Goal: Task Accomplishment & Management: Complete application form

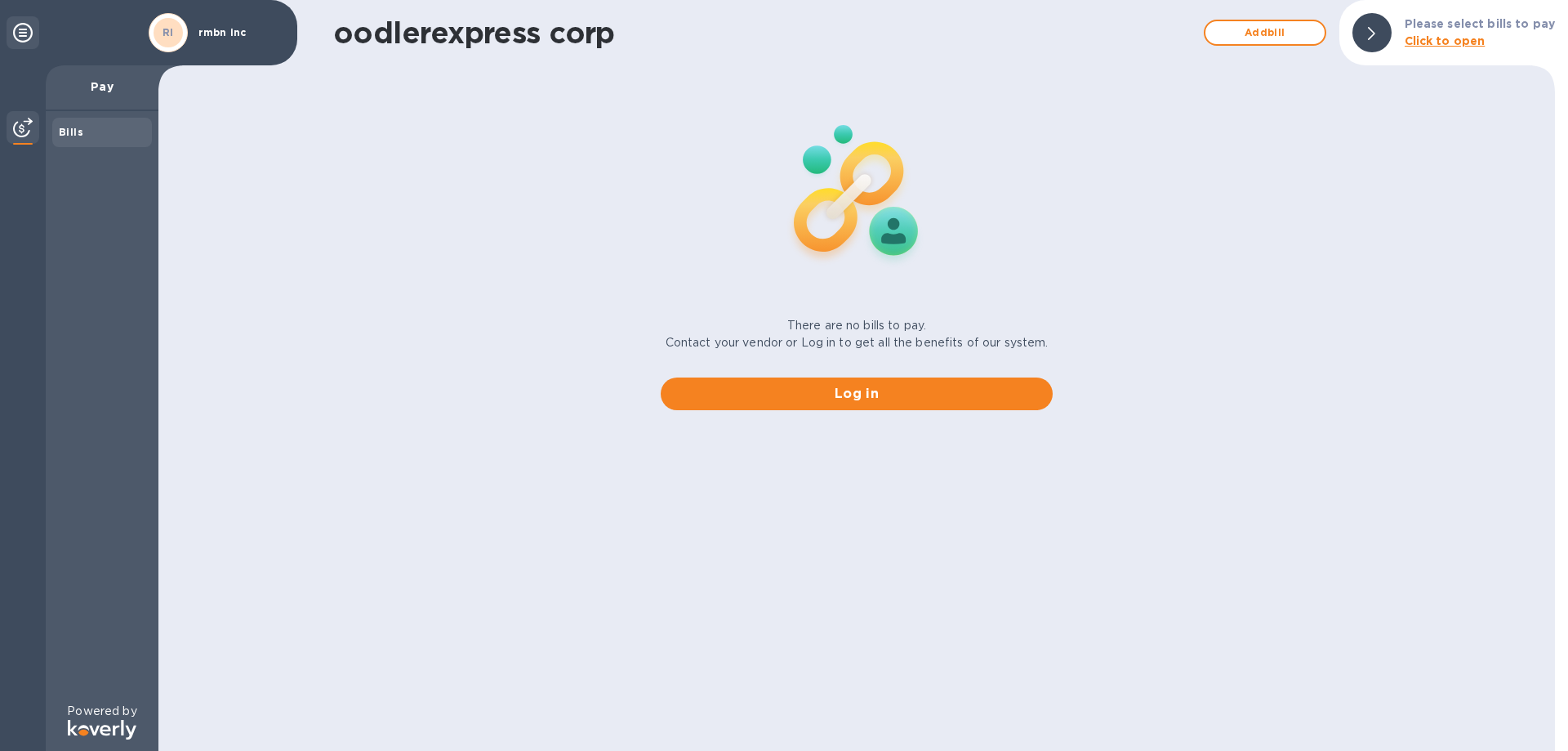
click at [805, 404] on div "oodlerexpress corp Add bill Please select bills to pay Click to open There are …" at bounding box center [856, 375] width 1397 height 751
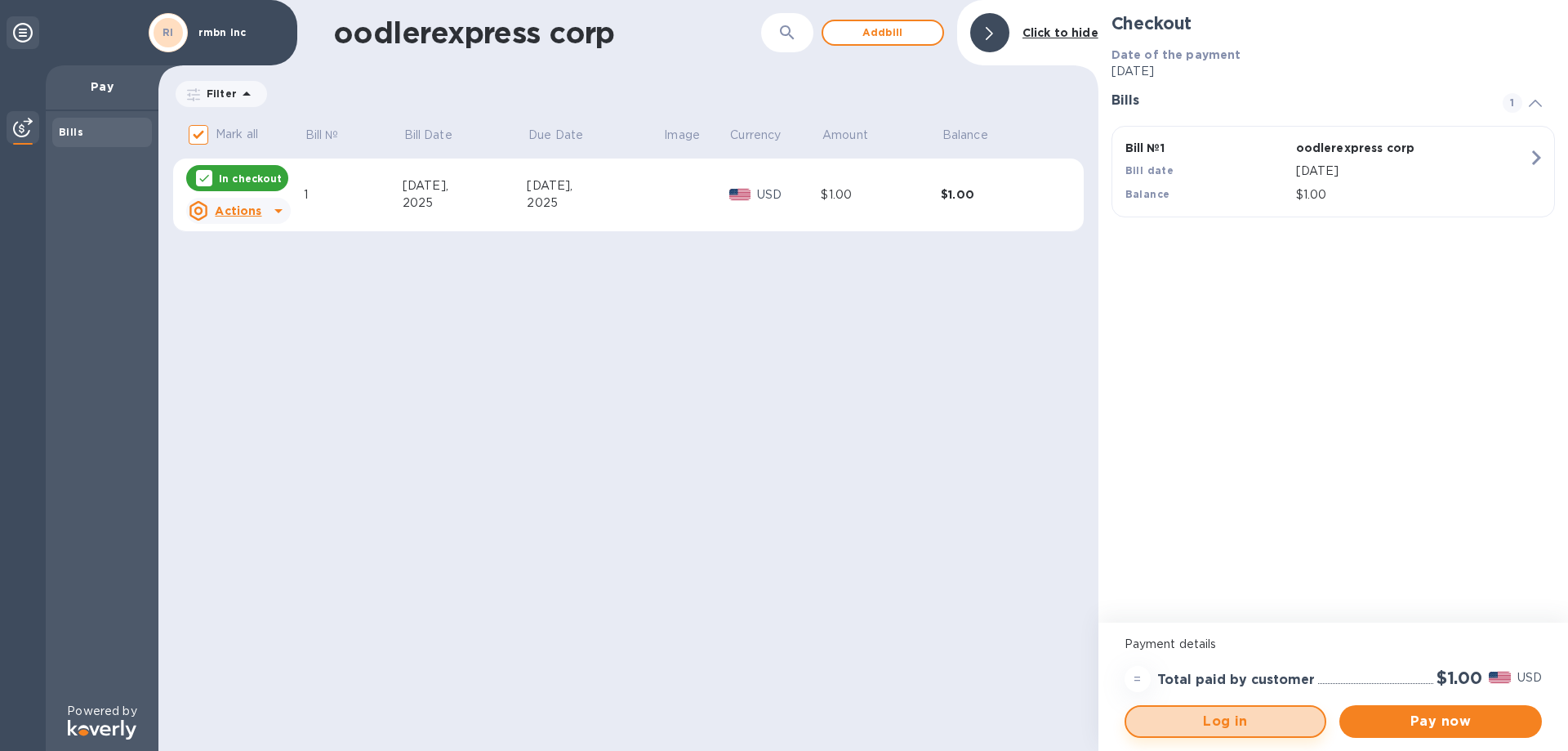
click at [1237, 722] on span "Log in" at bounding box center [1226, 722] width 173 height 20
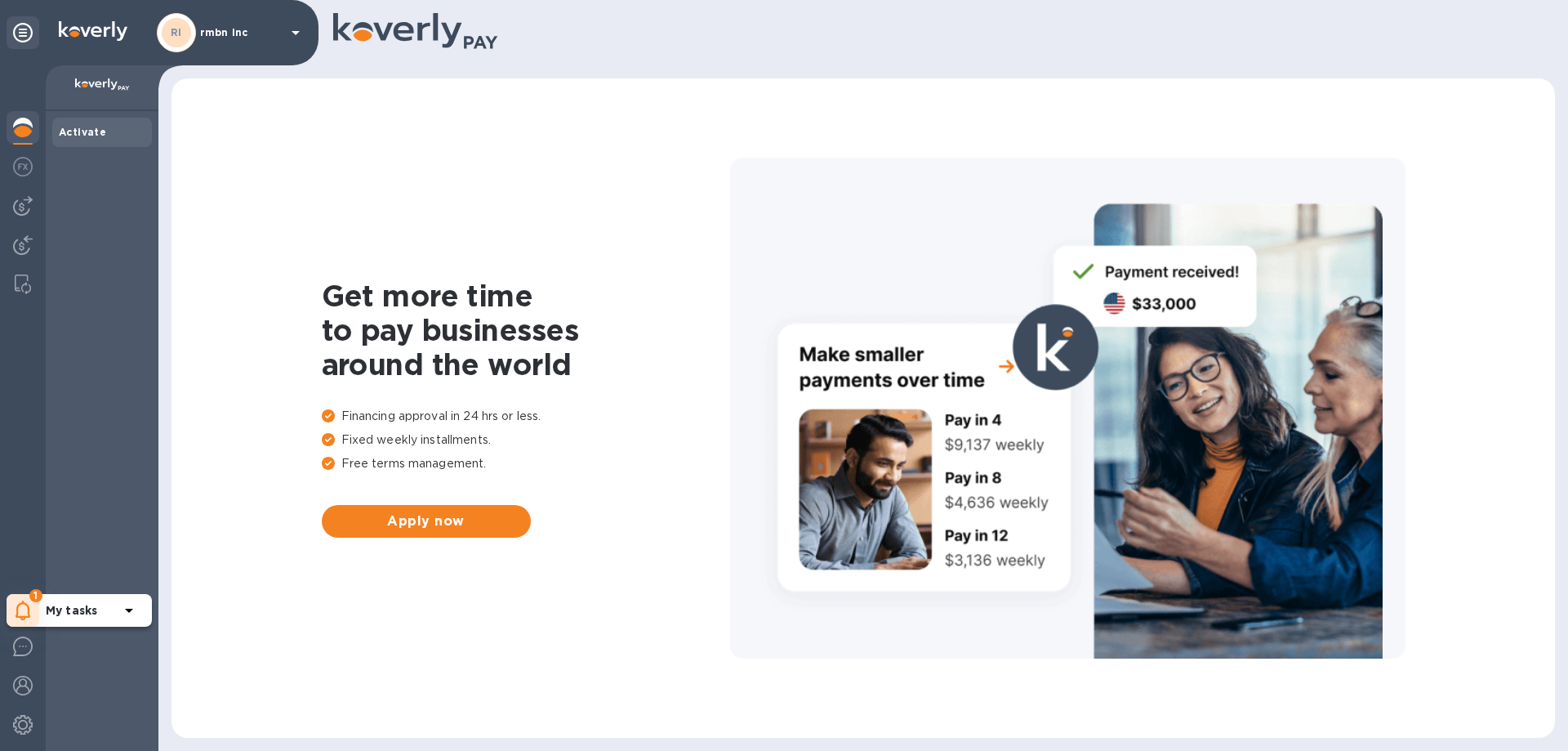
click at [16, 608] on icon at bounding box center [22, 610] width 14 height 20
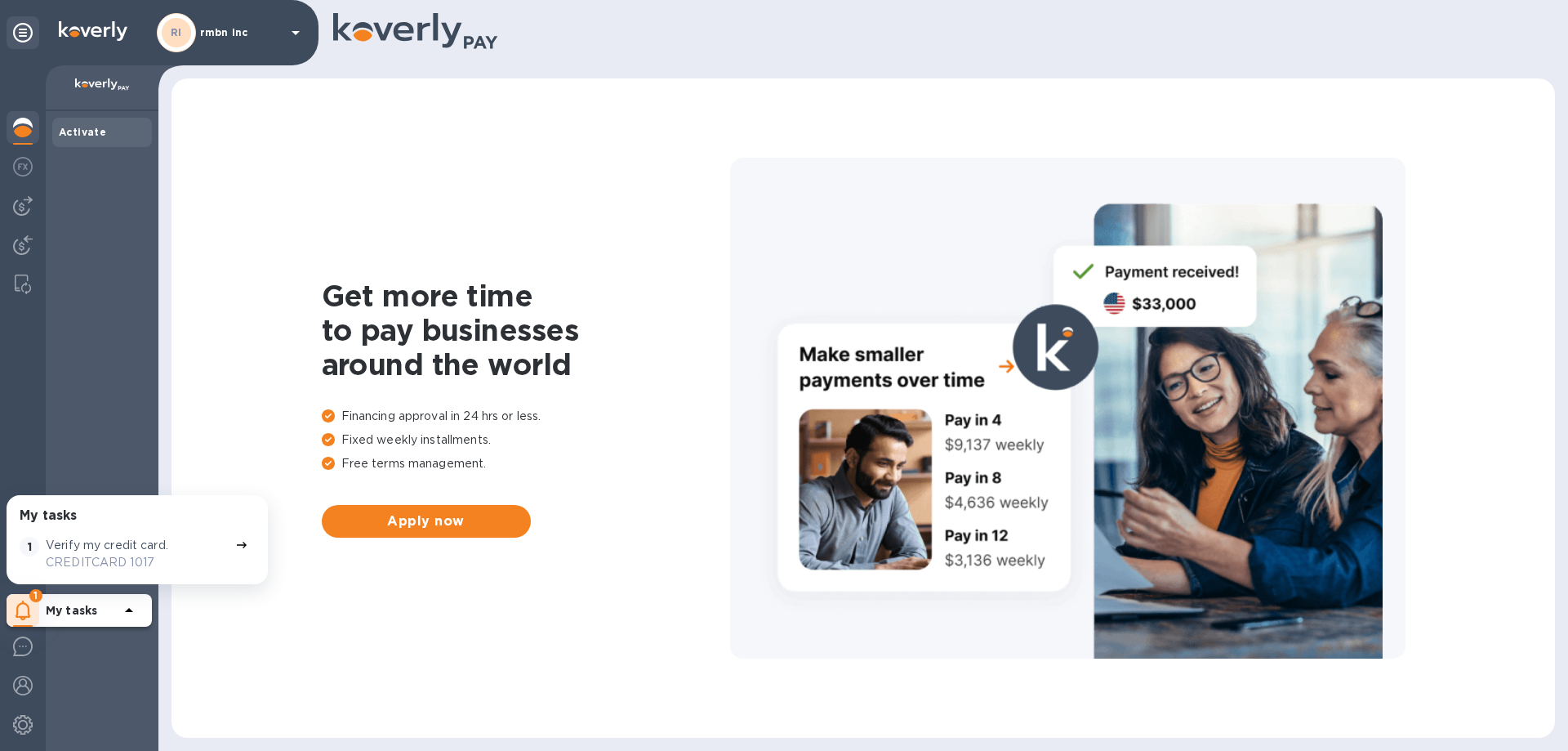
drag, startPoint x: 21, startPoint y: 182, endPoint x: 21, endPoint y: 196, distance: 14.0
click at [21, 187] on div "My tasks 1 Verify my credit card. CREDITCARD 1017 1 My tasks" at bounding box center [22, 407] width 46 height 685
click at [21, 199] on img at bounding box center [23, 206] width 20 height 20
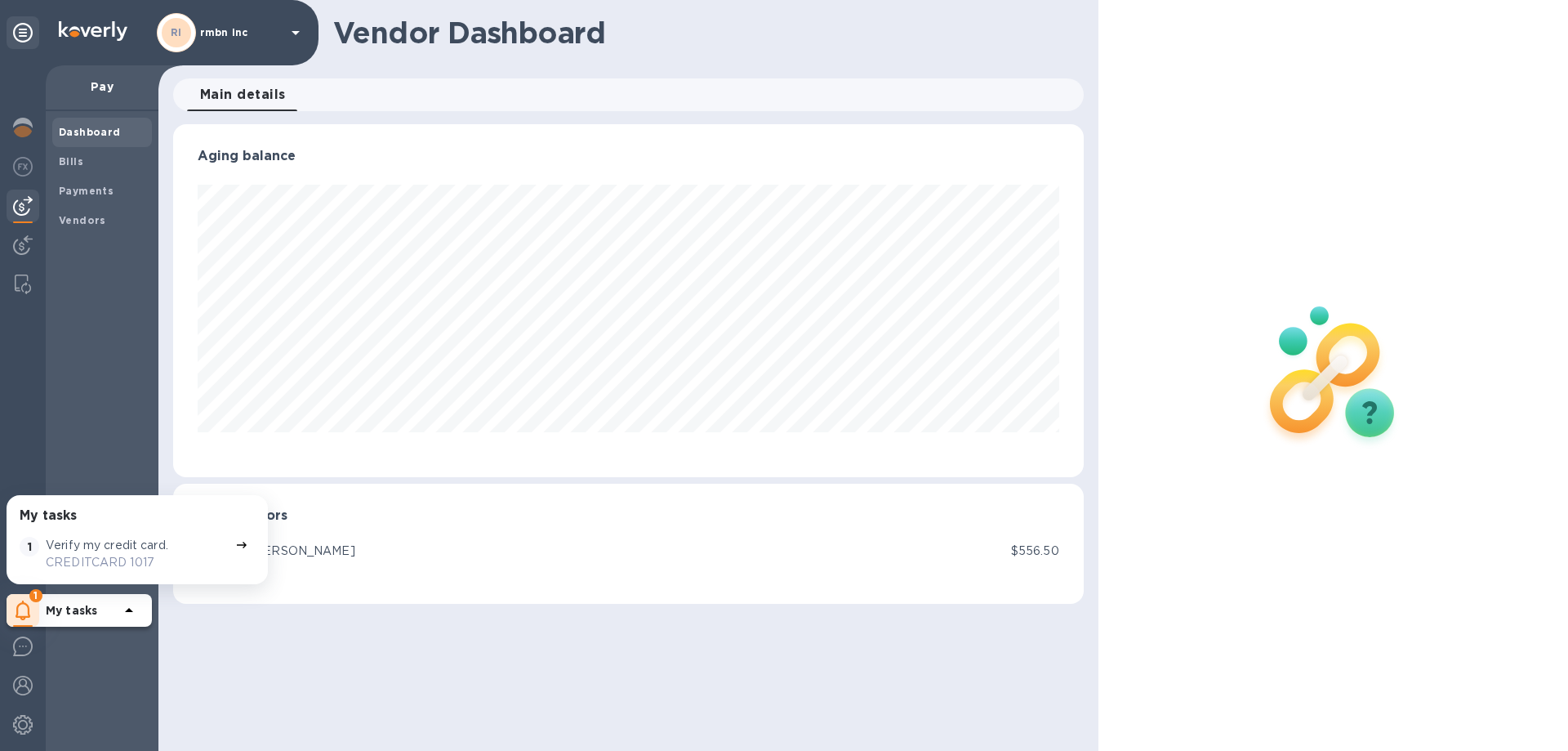
scroll to position [353, 910]
click at [104, 166] on span "Bills" at bounding box center [102, 162] width 87 height 16
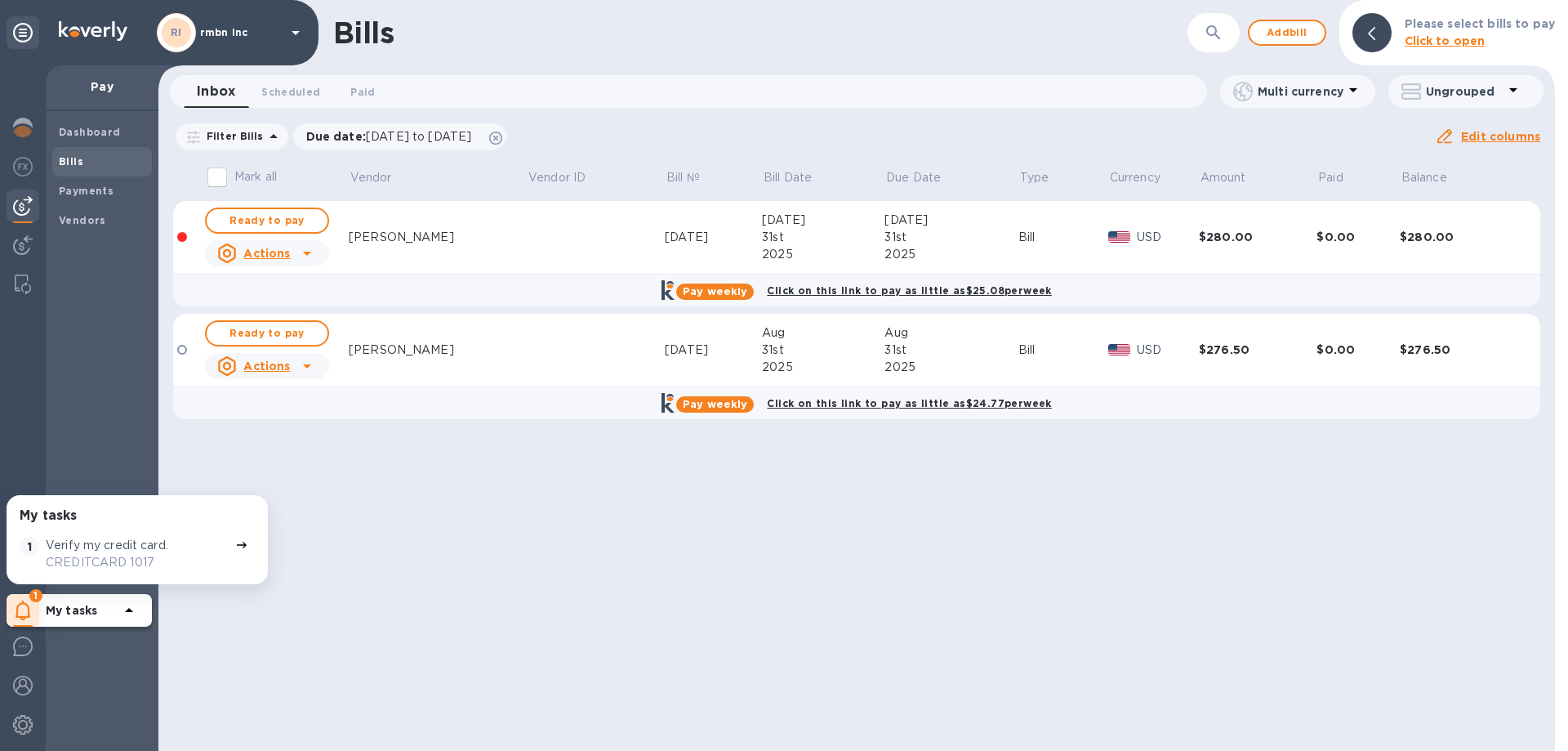
click at [822, 446] on div "Bills ​ Add bill Please select bills to pay Click to open Inbox 0 Scheduled 0 P…" at bounding box center [856, 375] width 1397 height 751
click at [1303, 33] on span "Add bill" at bounding box center [1287, 33] width 49 height 20
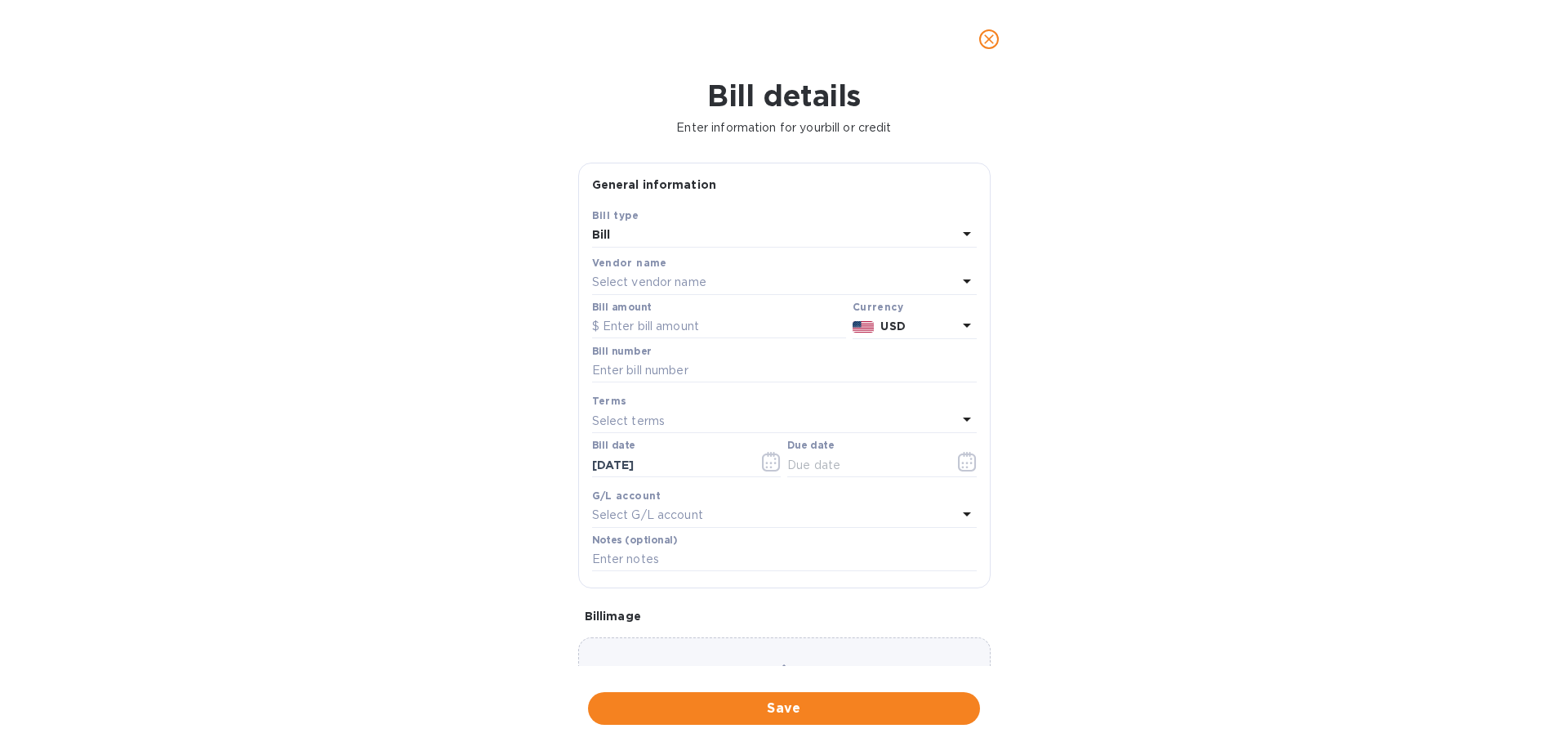
click at [656, 238] on div "Bill" at bounding box center [774, 236] width 365 height 23
click at [649, 270] on p "Bill" at bounding box center [778, 272] width 346 height 17
click at [649, 279] on p "Select vendor name" at bounding box center [649, 281] width 114 height 17
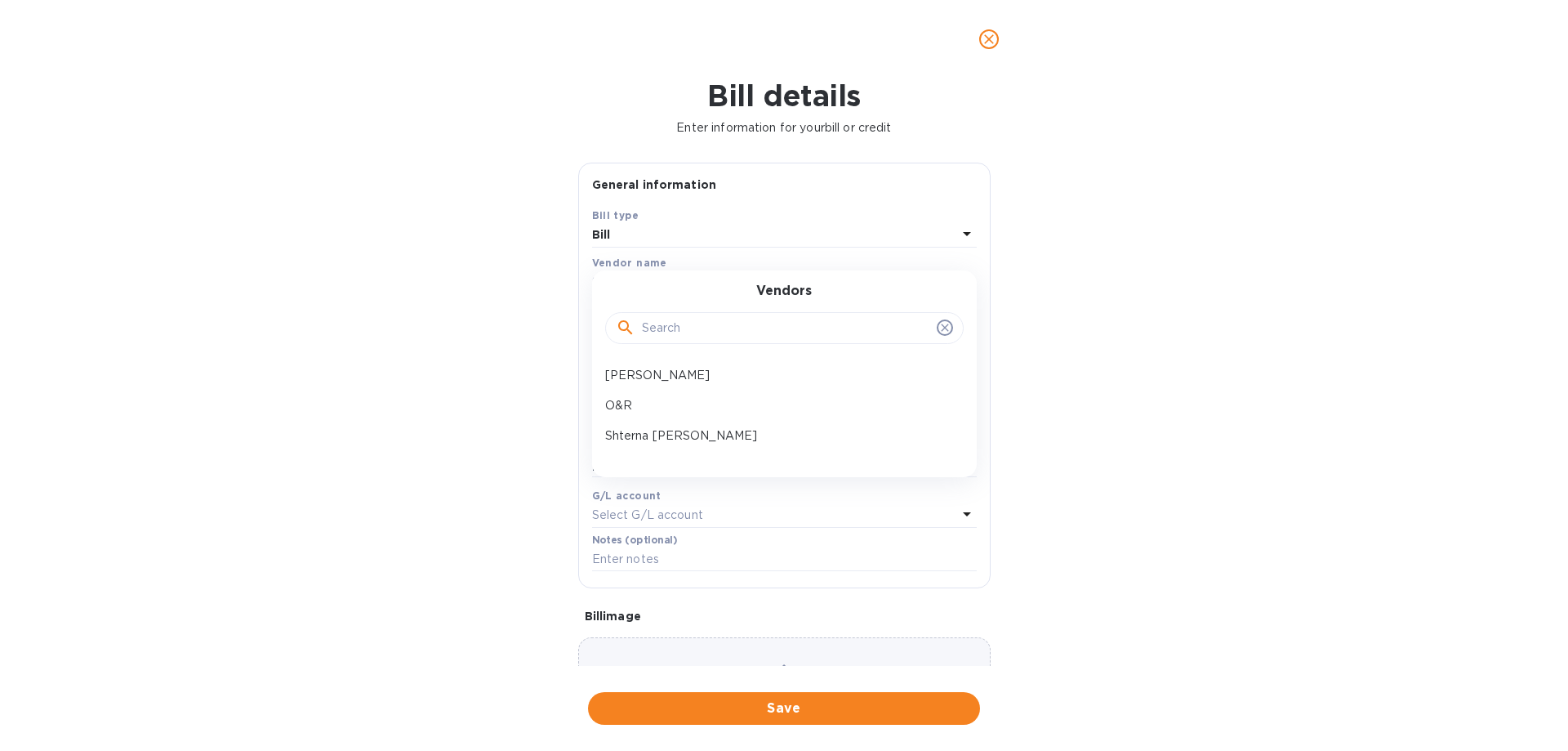
click at [682, 322] on input "text" at bounding box center [786, 328] width 288 height 24
type input "oodler express corp"
click button "Save" at bounding box center [0, 0] width 0 height 0
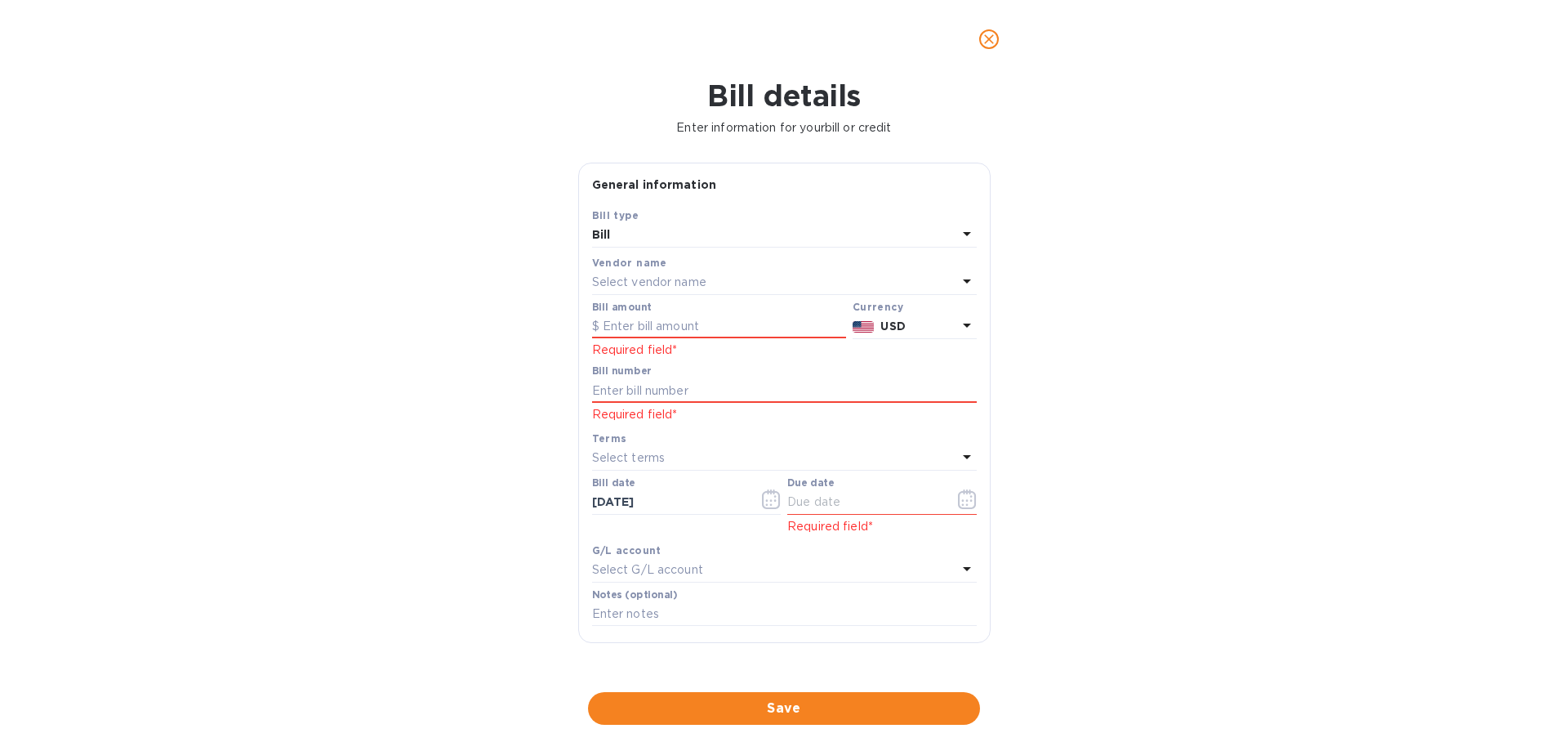
click at [713, 440] on div "Terms" at bounding box center [784, 438] width 385 height 17
click at [669, 393] on input "text" at bounding box center [784, 389] width 385 height 24
click at [677, 292] on div "Select vendor name" at bounding box center [774, 283] width 365 height 23
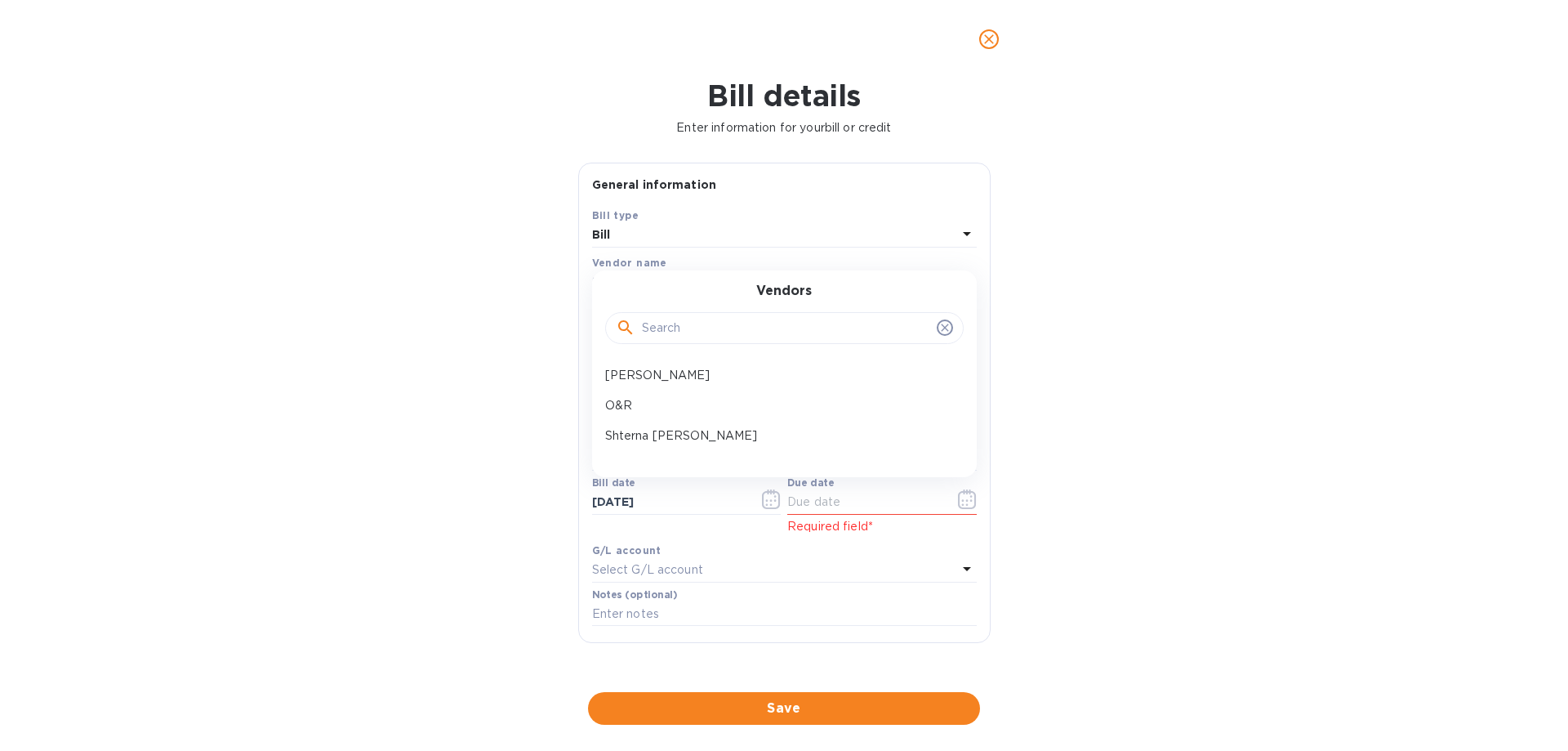
click at [674, 324] on input "text" at bounding box center [786, 328] width 288 height 24
type input "oodler"
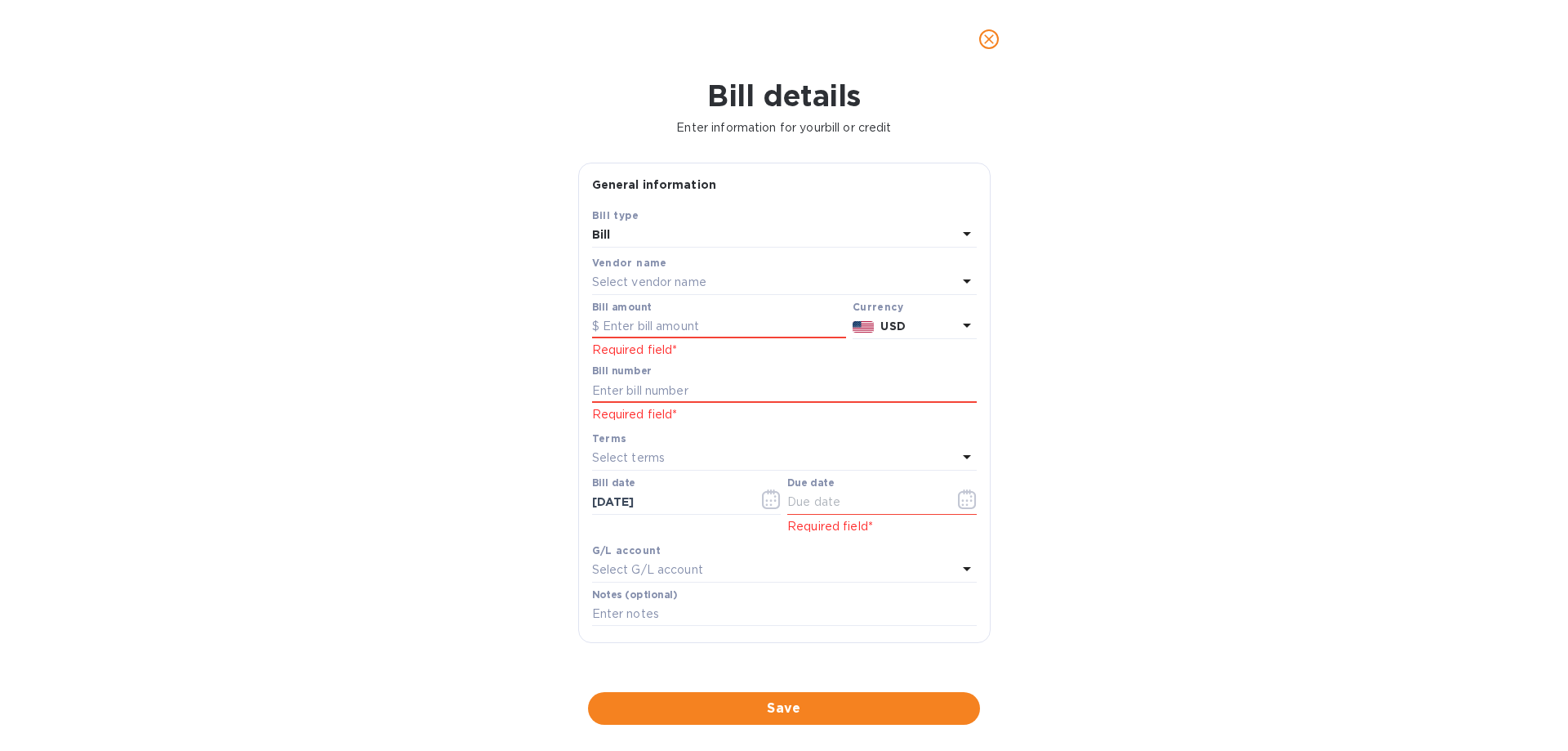
drag, startPoint x: 977, startPoint y: 120, endPoint x: 973, endPoint y: 70, distance: 50.2
click at [973, 110] on div "Bill details Enter information for your bill or credit" at bounding box center [784, 107] width 1548 height 64
click at [984, 54] on button "close" at bounding box center [989, 39] width 39 height 39
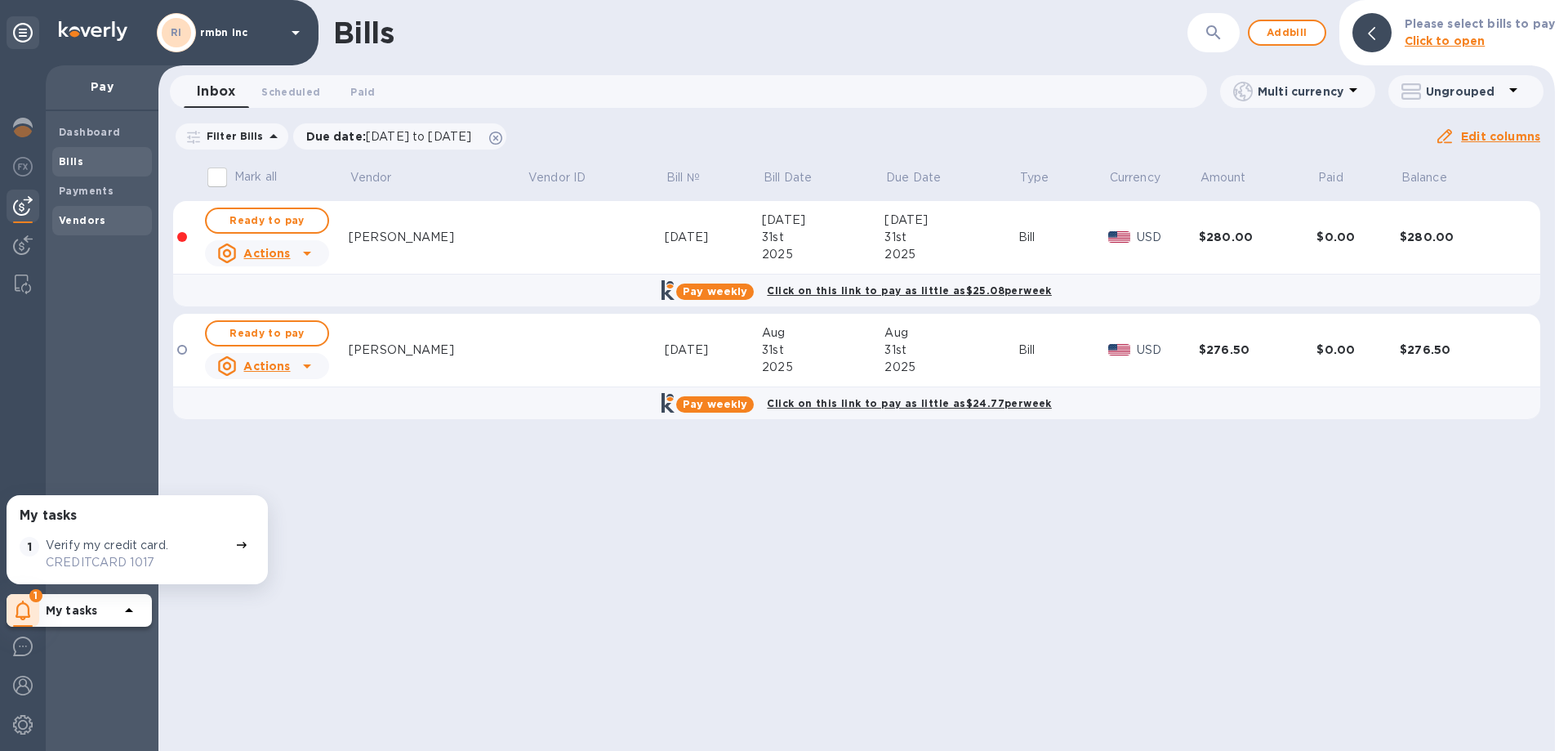
click at [97, 214] on b "Vendors" at bounding box center [82, 221] width 47 height 13
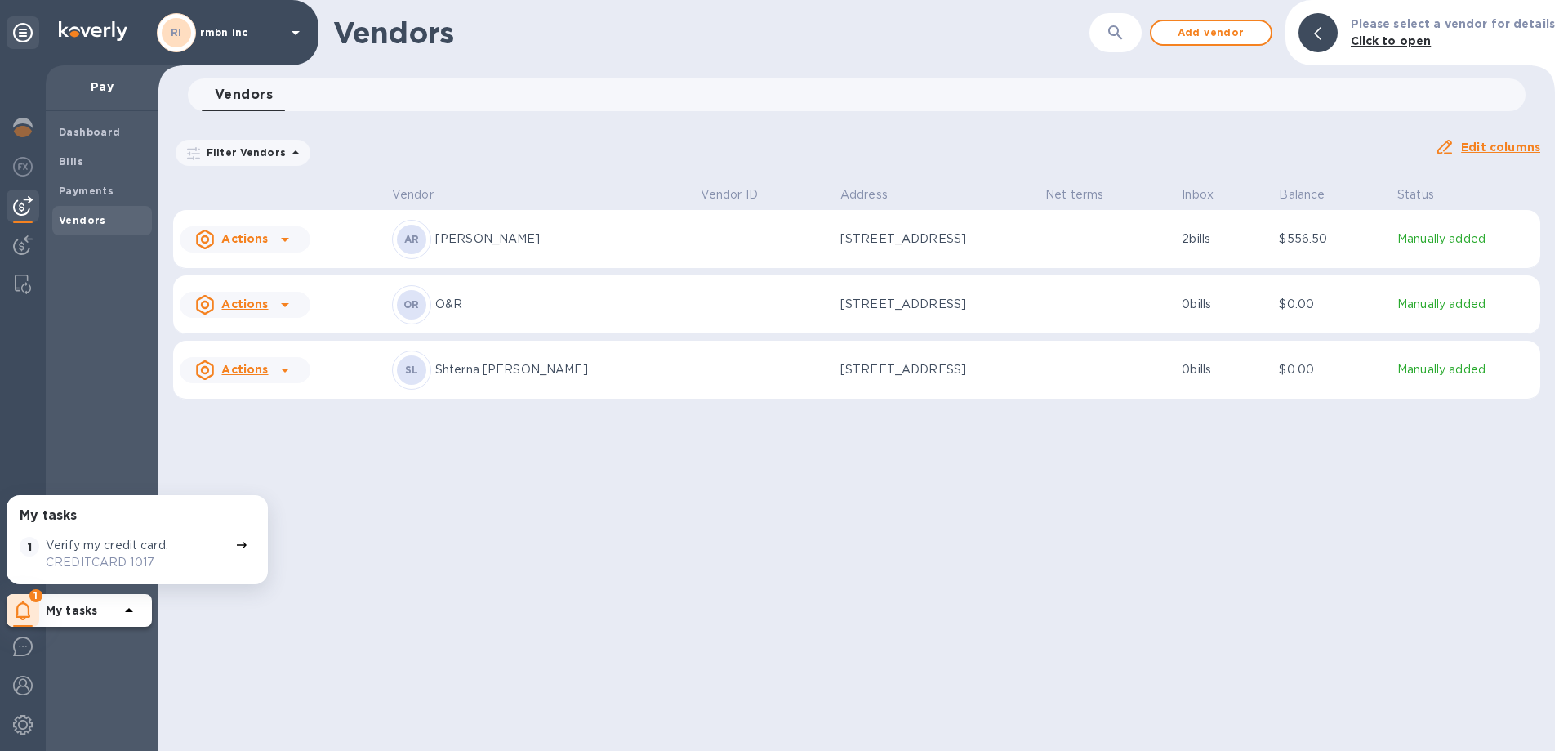
drag, startPoint x: 641, startPoint y: 110, endPoint x: 649, endPoint y: 108, distance: 8.2
click at [640, 112] on div "Vendors 0 Filter Vendors Auto pay: All Edit columns" at bounding box center [856, 123] width 1397 height 90
click at [1237, 40] on span "Add vendor" at bounding box center [1211, 33] width 93 height 20
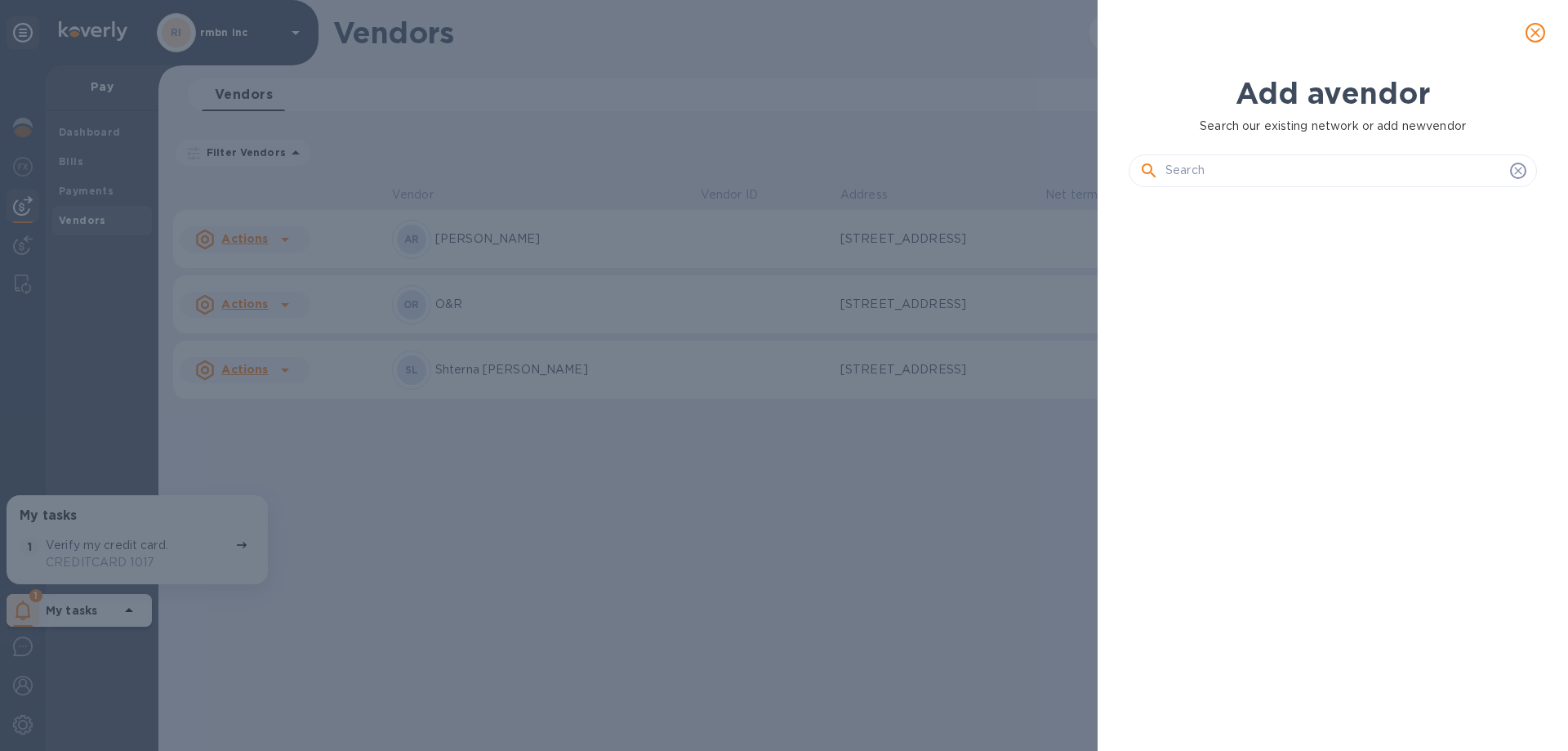
scroll to position [495, 415]
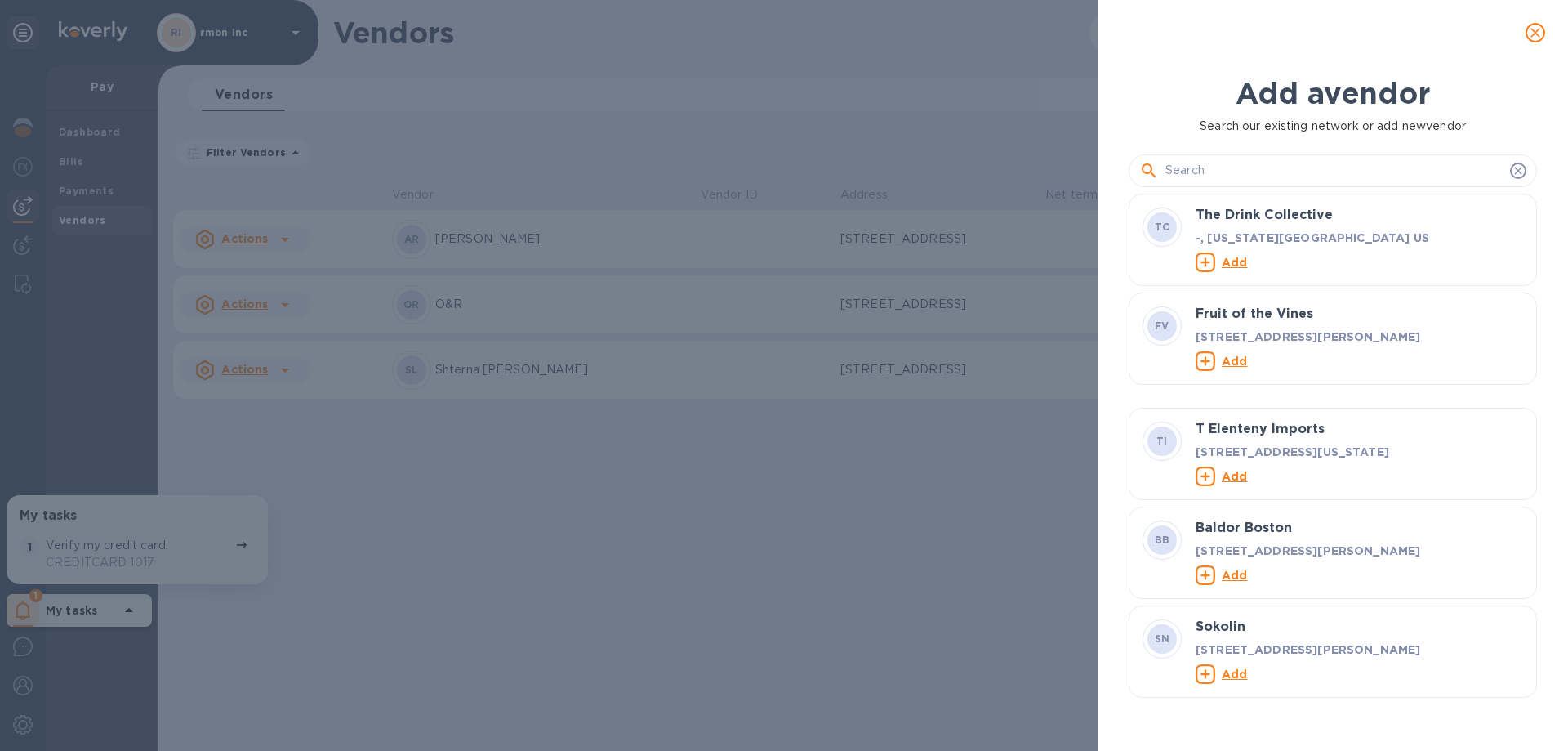
click at [1276, 173] on input "text" at bounding box center [1334, 170] width 338 height 24
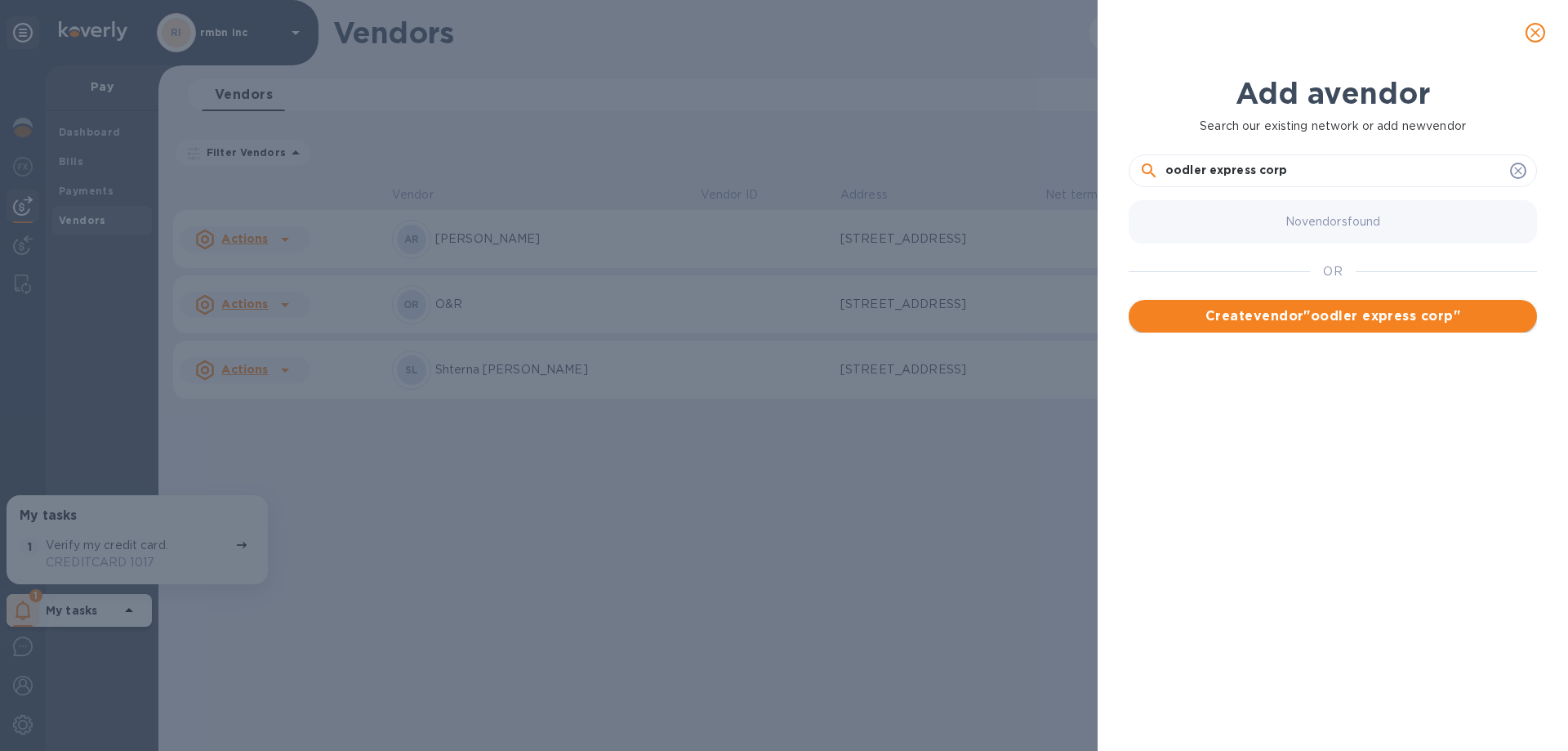
type input "oodler express corp"
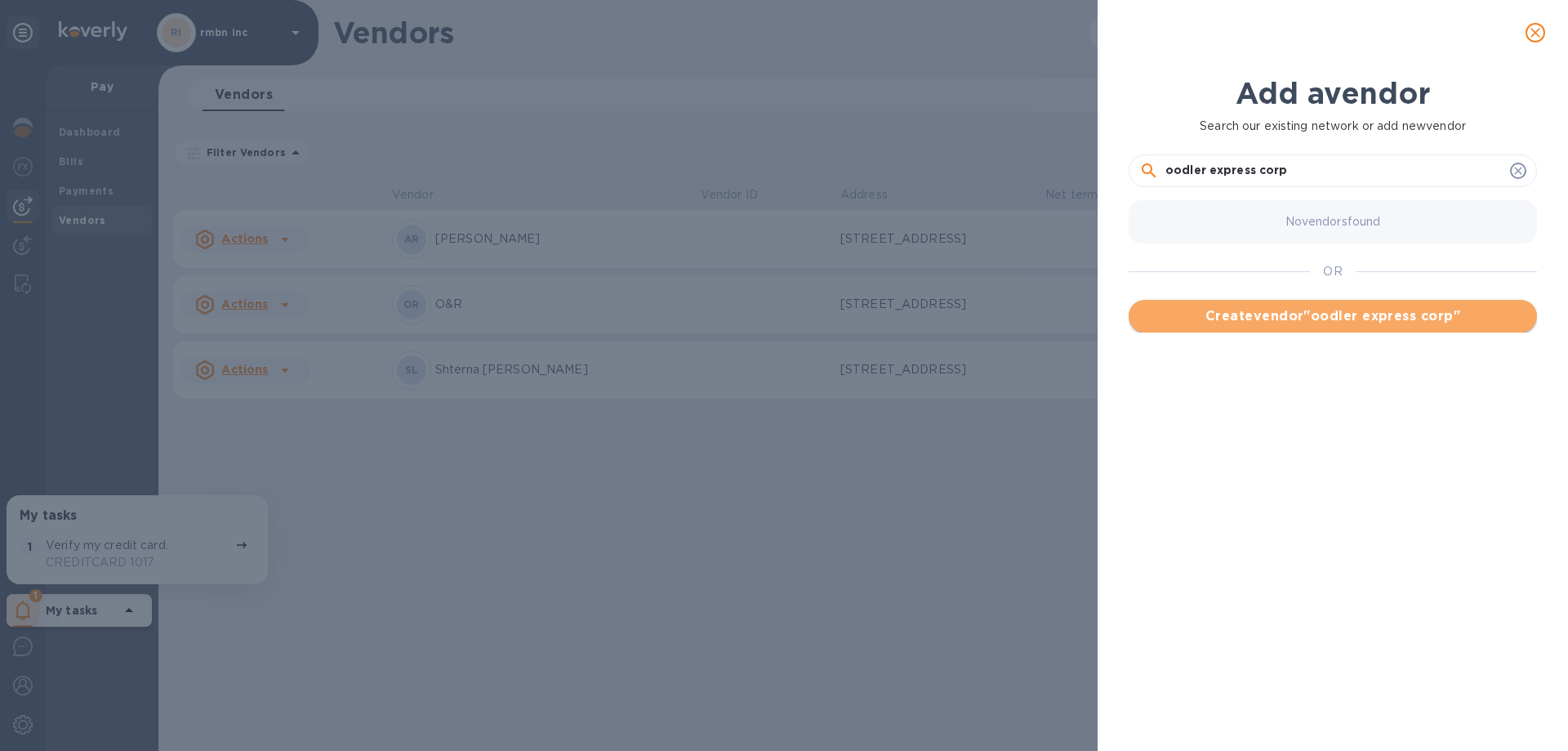
click at [1363, 308] on span "Create vendor " oodler express corp "" at bounding box center [1333, 316] width 382 height 20
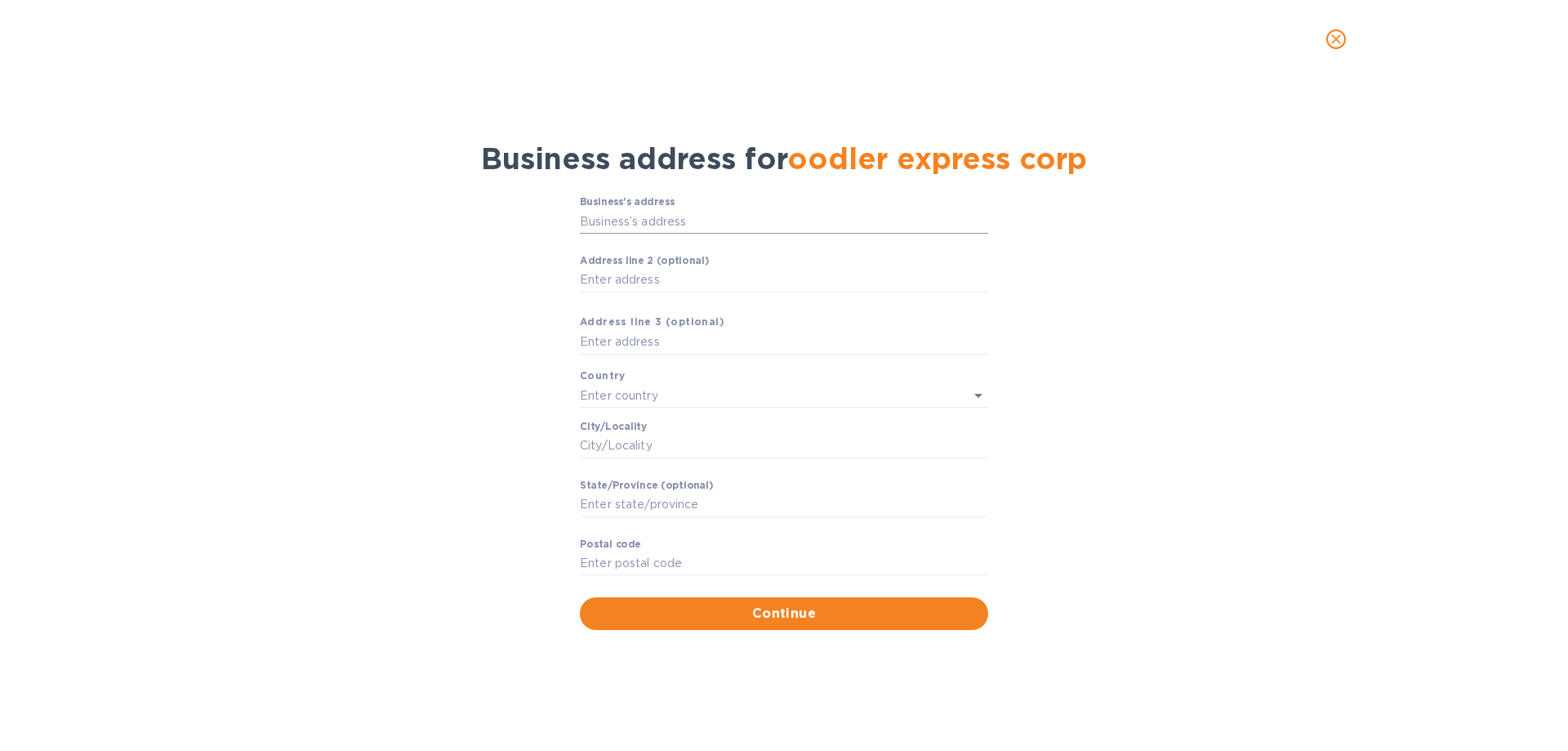
click at [664, 227] on input "Business’s аddress" at bounding box center [783, 221] width 408 height 24
click at [1333, 43] on icon "close" at bounding box center [1336, 38] width 10 height 10
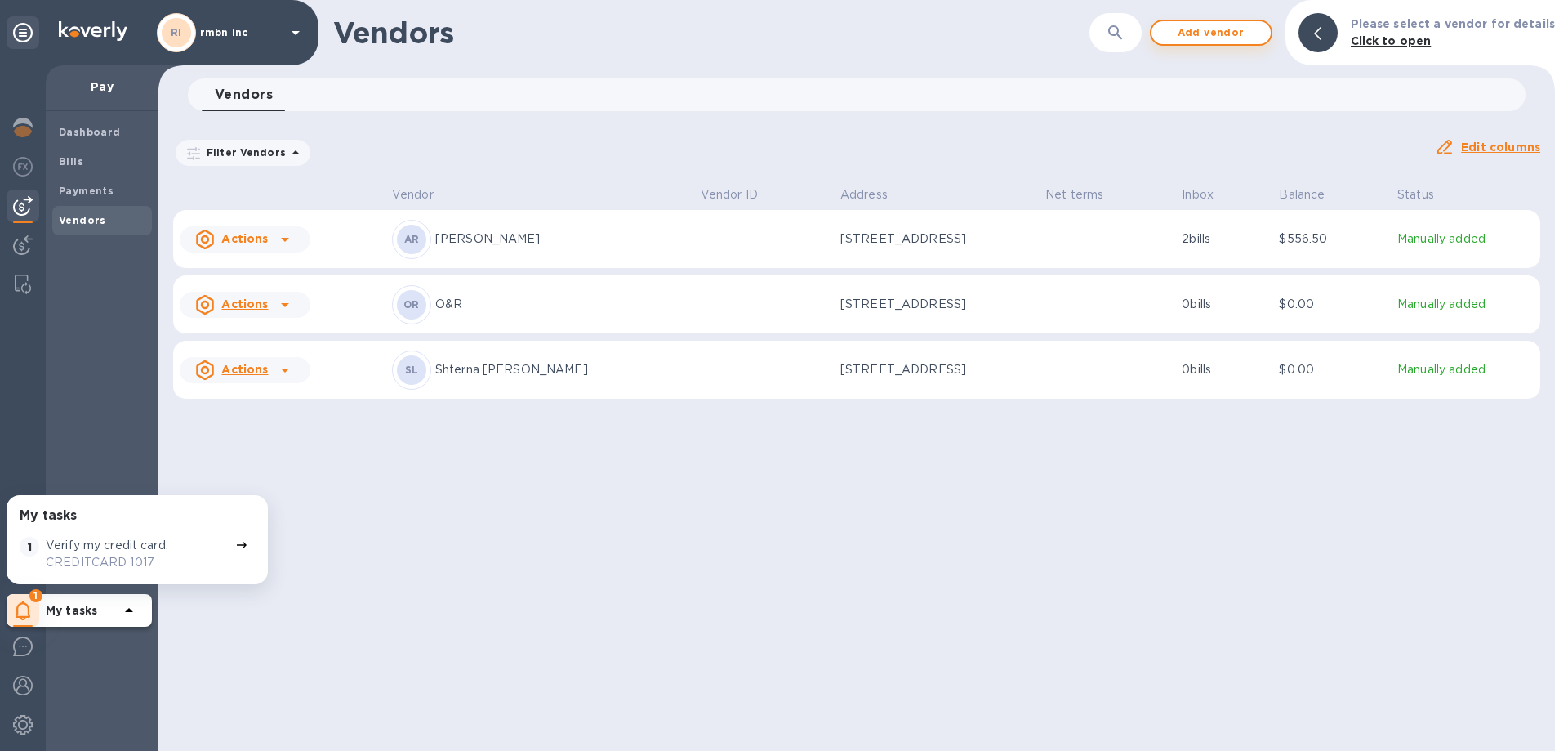
click at [1235, 40] on span "Add vendor" at bounding box center [1211, 33] width 93 height 20
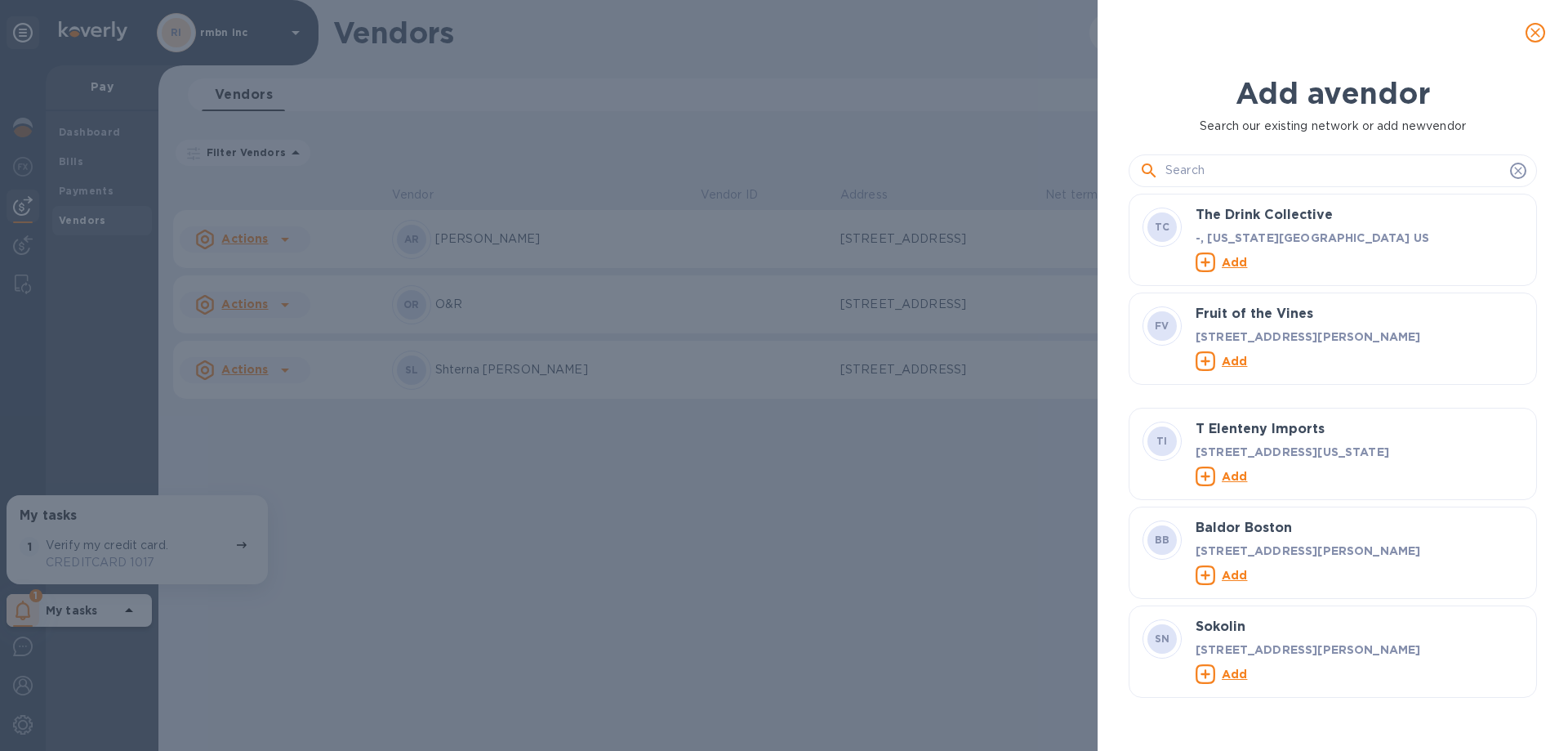
click at [1183, 176] on input "text" at bounding box center [1334, 170] width 338 height 24
paste input "oodlerexpress corp"
type input "oodlerexpress corp"
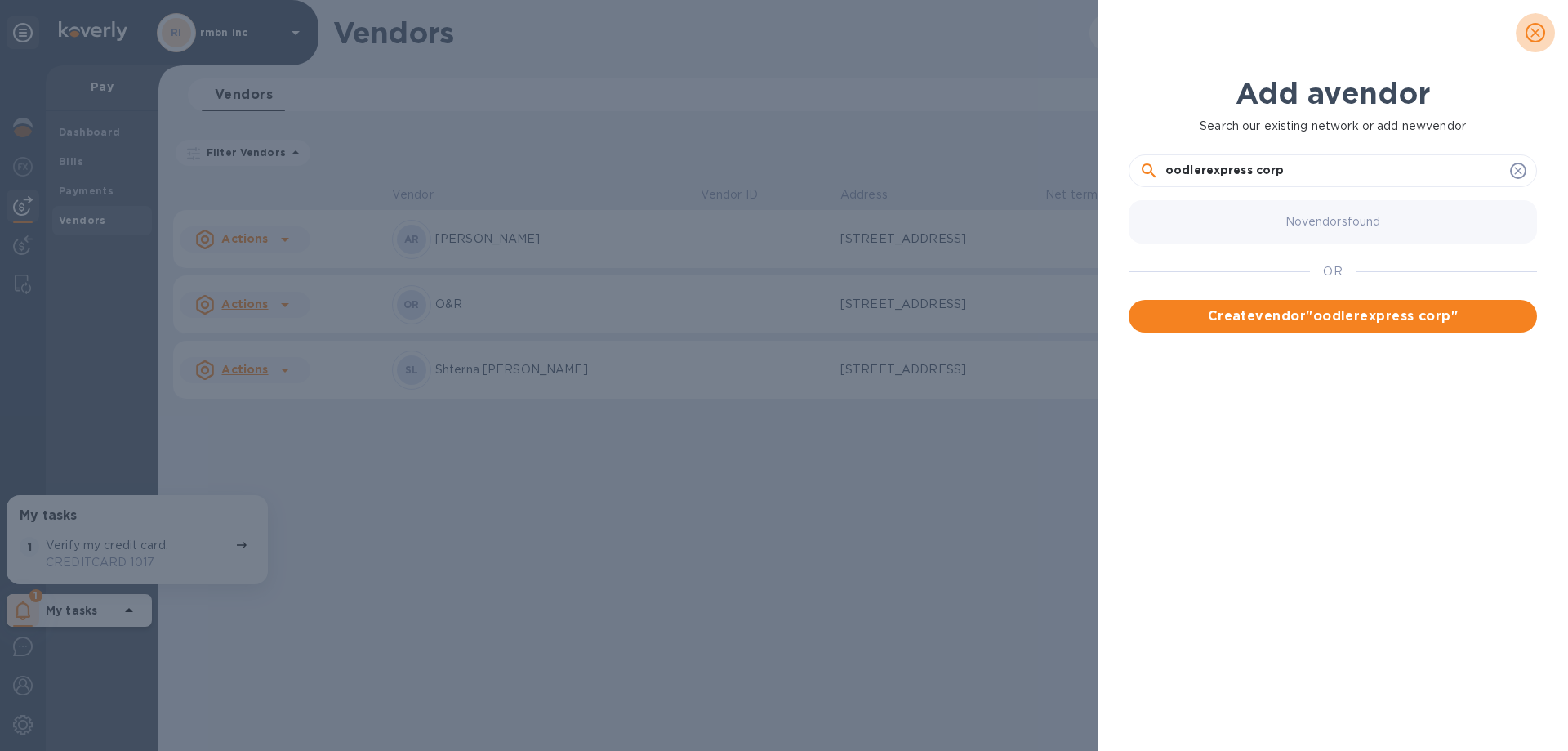
click at [1540, 31] on icon "close" at bounding box center [1535, 32] width 16 height 16
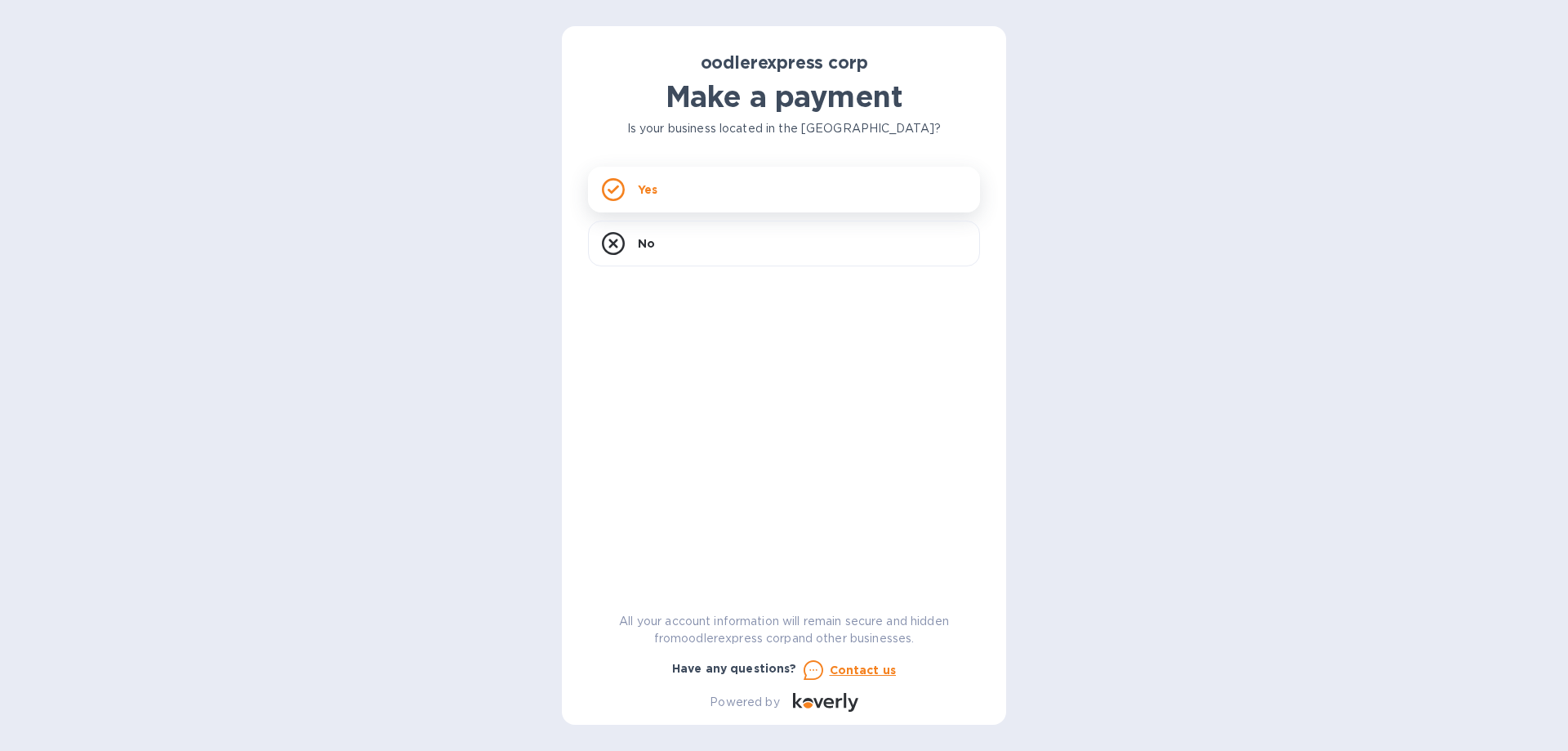
click at [662, 198] on div "Yes" at bounding box center [784, 189] width 392 height 46
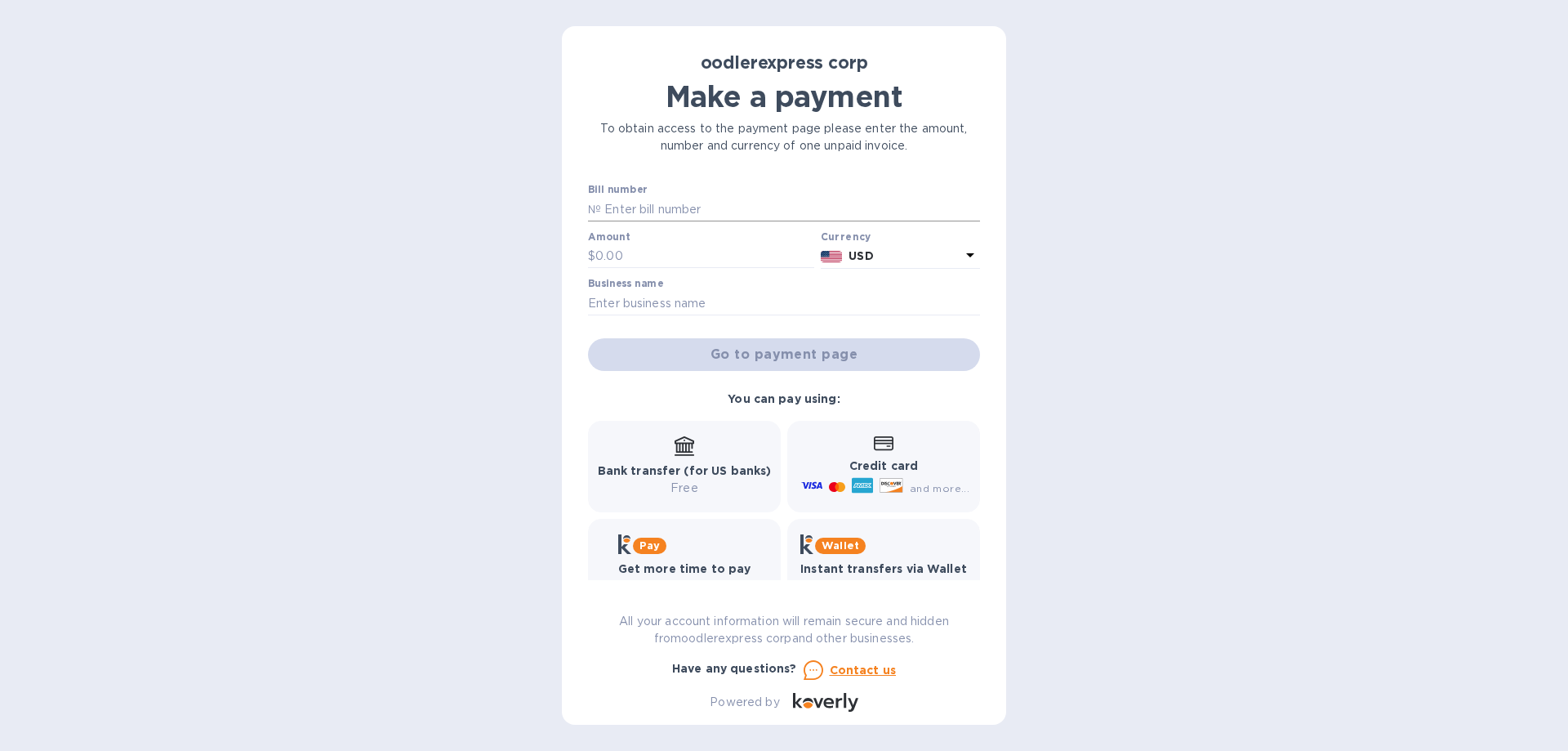
click at [704, 215] on input "text" at bounding box center [790, 208] width 379 height 24
type input "1"
click at [656, 251] on input "text" at bounding box center [705, 255] width 219 height 24
type input "1"
click at [691, 297] on input "text" at bounding box center [784, 303] width 392 height 24
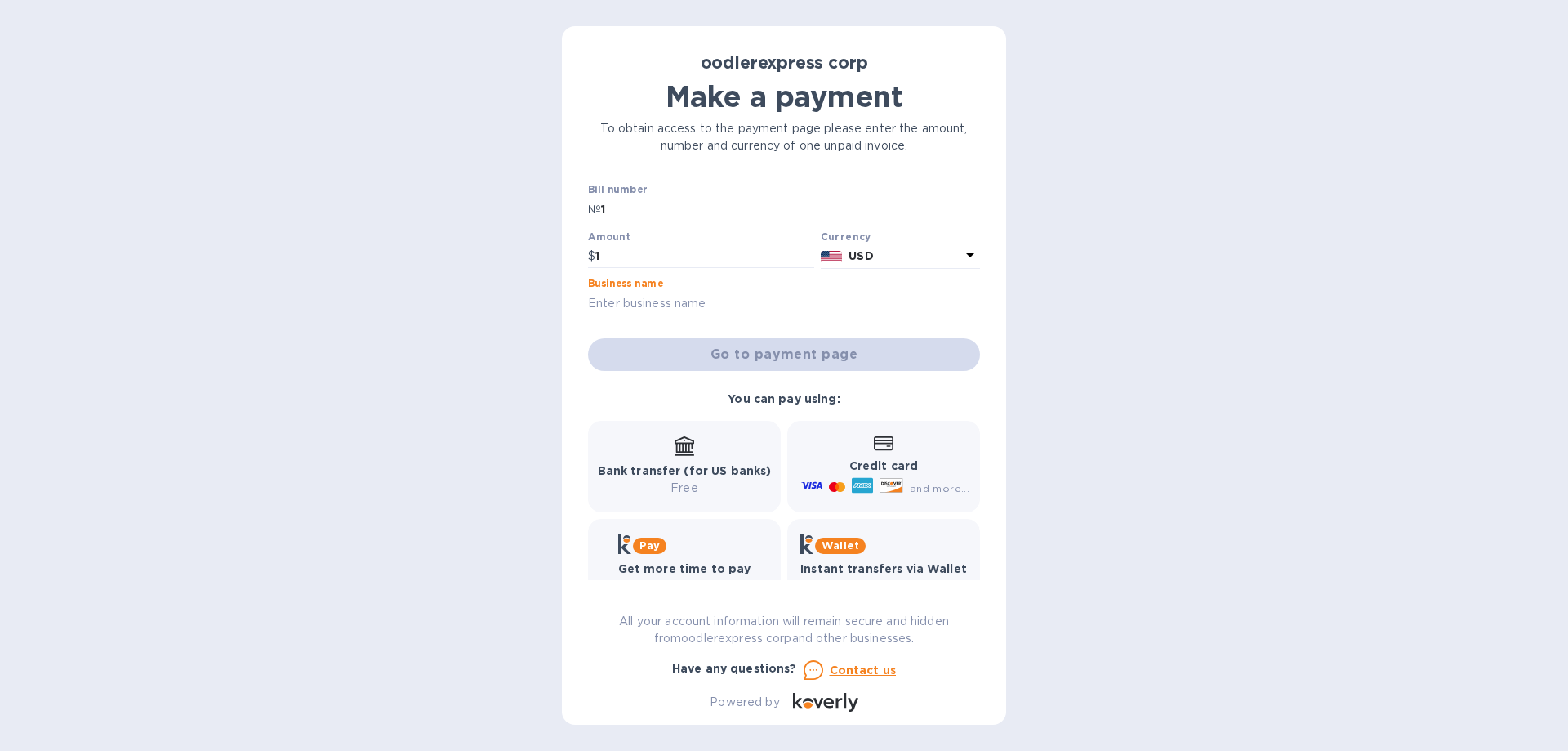
type input "rmbn inc"
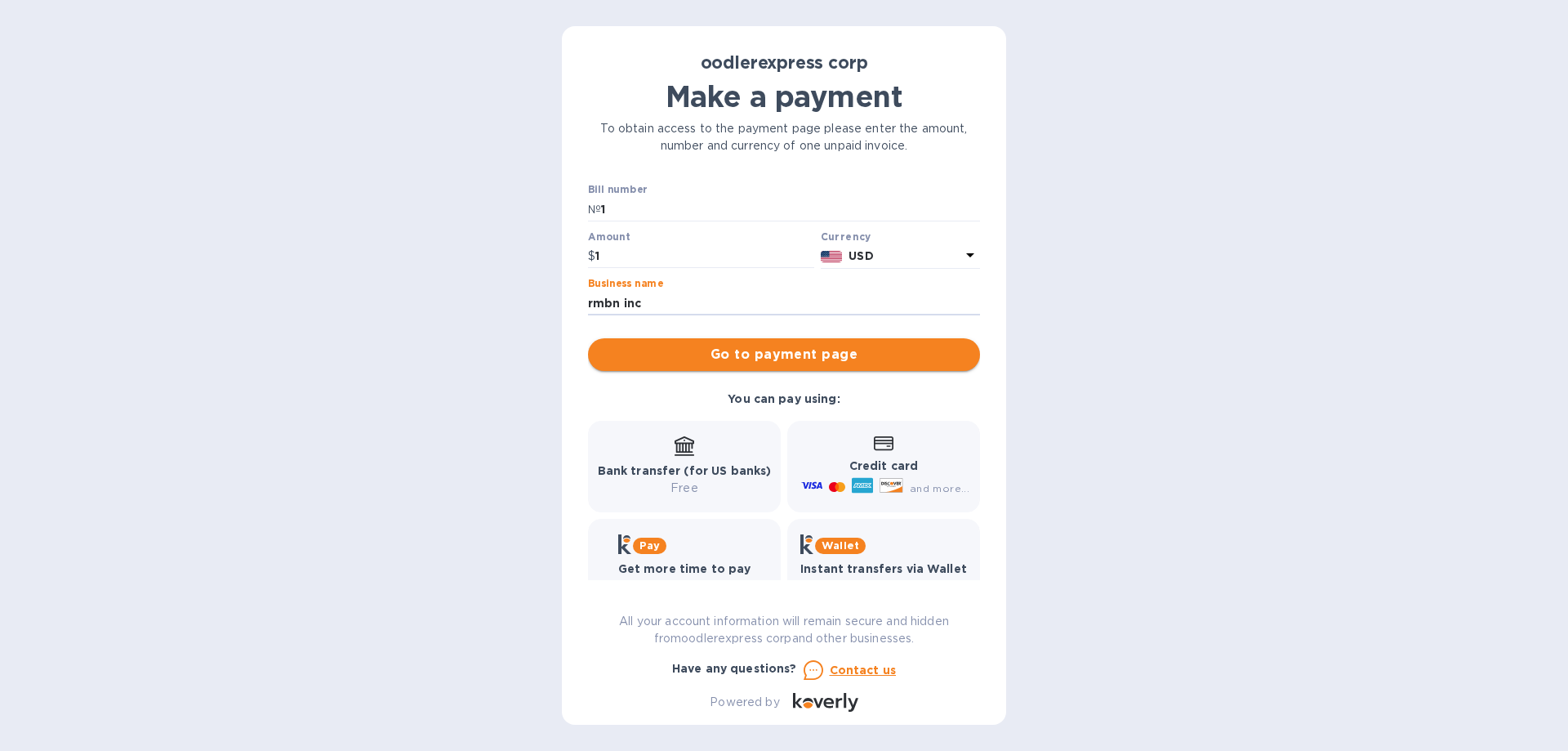
click at [717, 351] on span "Go to payment page" at bounding box center [784, 355] width 366 height 20
